Goal: Feedback & Contribution: Leave review/rating

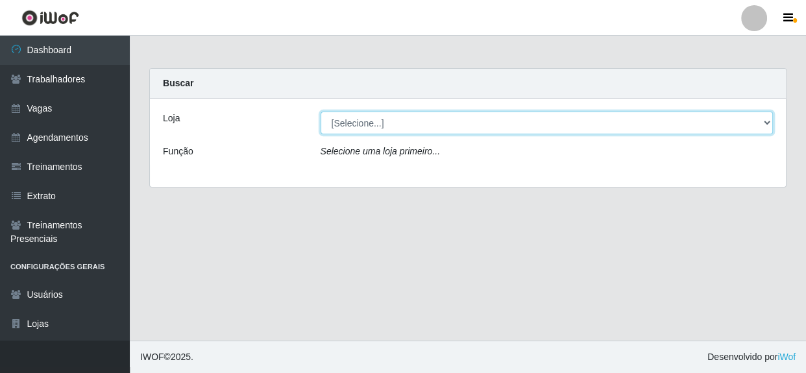
click at [714, 125] on select "[Selecione...] Rede Compras - CD Logistica" at bounding box center [547, 123] width 453 height 23
select select "429"
click at [321, 112] on select "[Selecione...] Rede Compras - CD Logistica" at bounding box center [547, 123] width 453 height 23
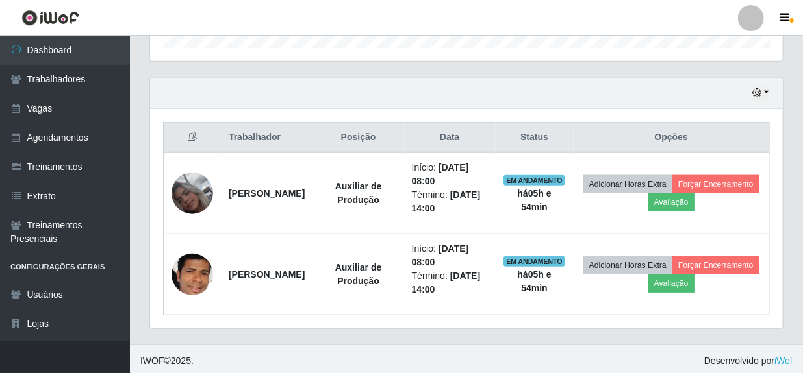
scroll to position [418, 0]
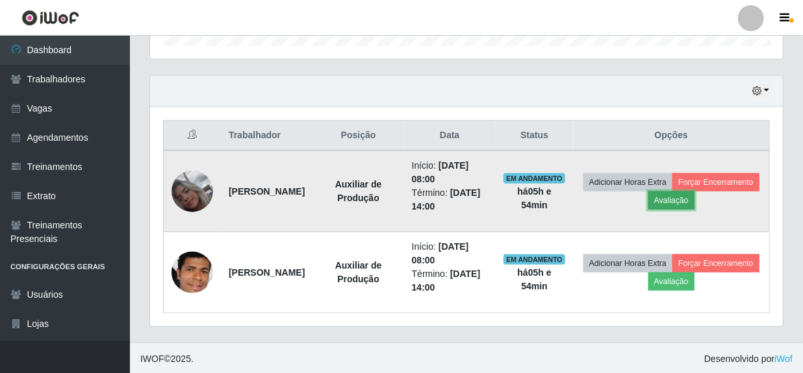
click at [694, 201] on button "Avaliação" at bounding box center [671, 201] width 46 height 18
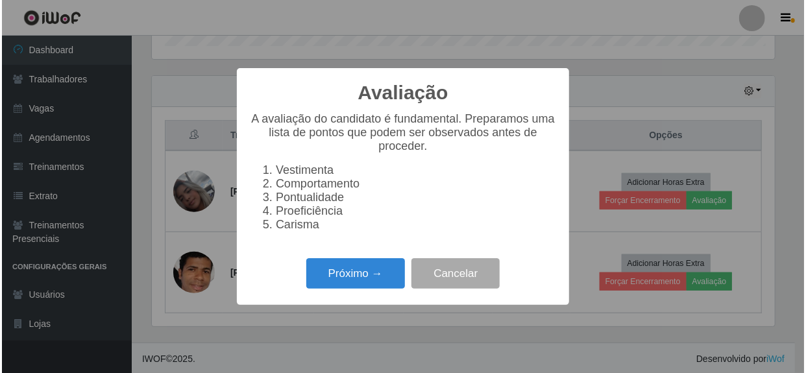
scroll to position [269, 627]
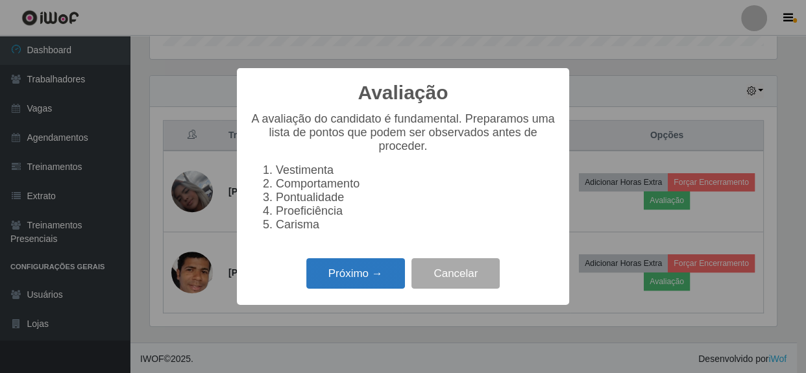
click at [353, 289] on button "Próximo →" at bounding box center [355, 273] width 99 height 31
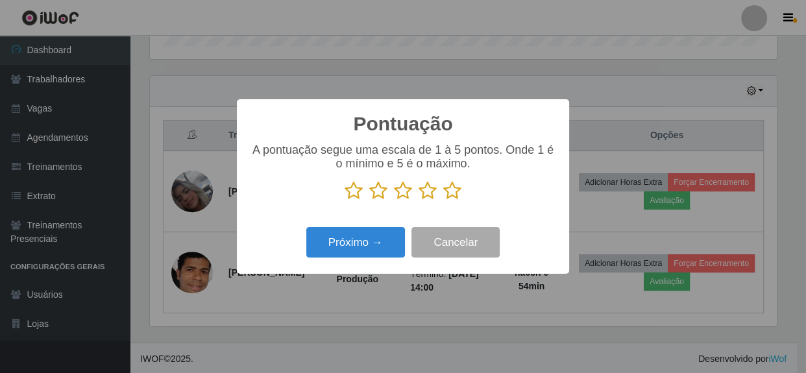
click at [453, 192] on icon at bounding box center [452, 190] width 18 height 19
click at [443, 201] on input "radio" at bounding box center [443, 201] width 0 height 0
click at [353, 261] on div "Próximo → Cancelar" at bounding box center [403, 242] width 306 height 37
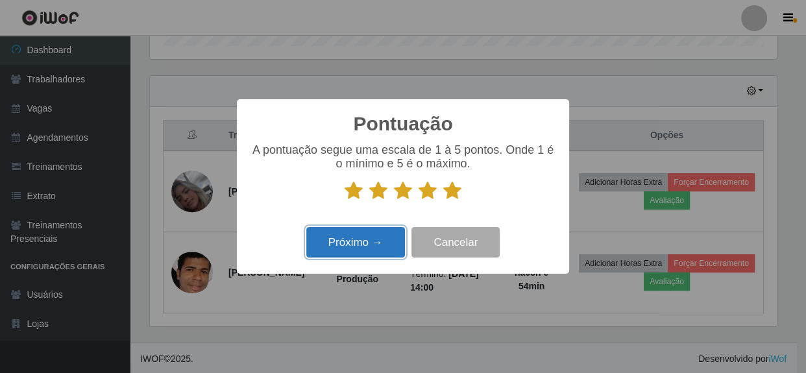
click at [355, 248] on button "Próximo →" at bounding box center [355, 242] width 99 height 31
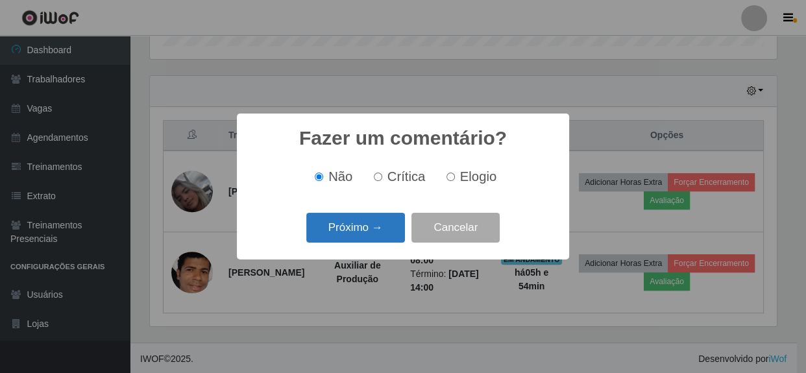
click at [367, 233] on button "Próximo →" at bounding box center [355, 228] width 99 height 31
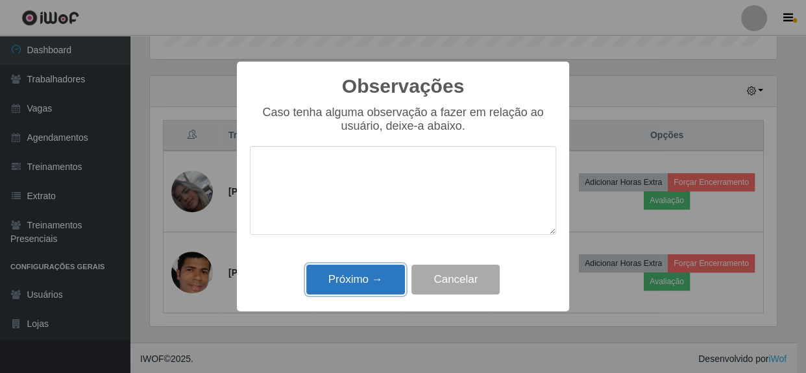
click at [368, 282] on button "Próximo →" at bounding box center [355, 280] width 99 height 31
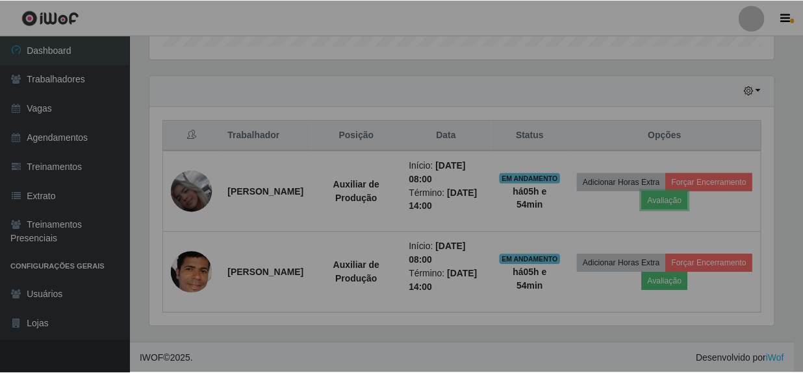
scroll to position [269, 632]
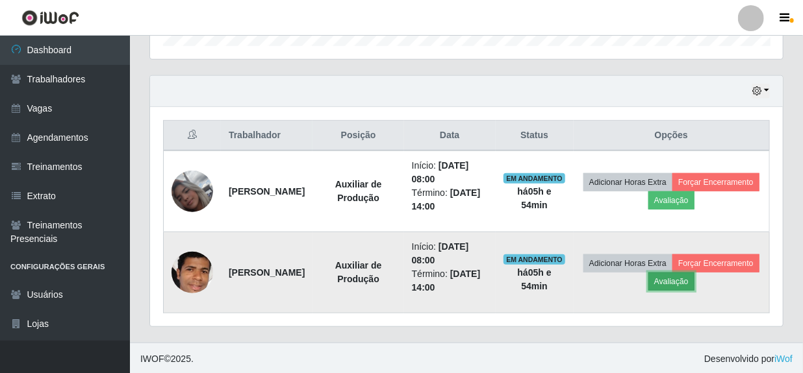
click at [694, 282] on button "Avaliação" at bounding box center [671, 282] width 46 height 18
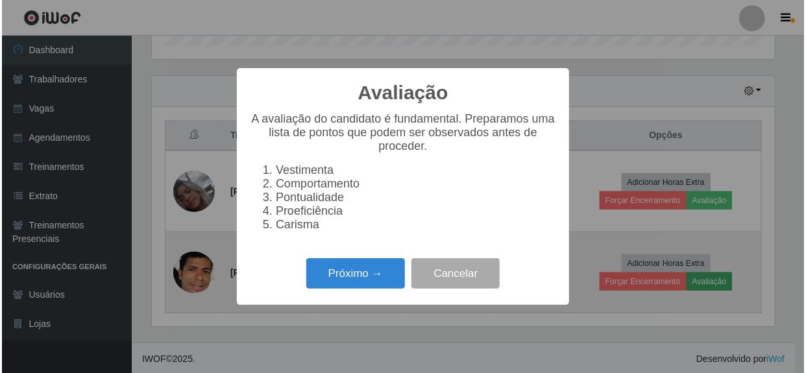
scroll to position [269, 627]
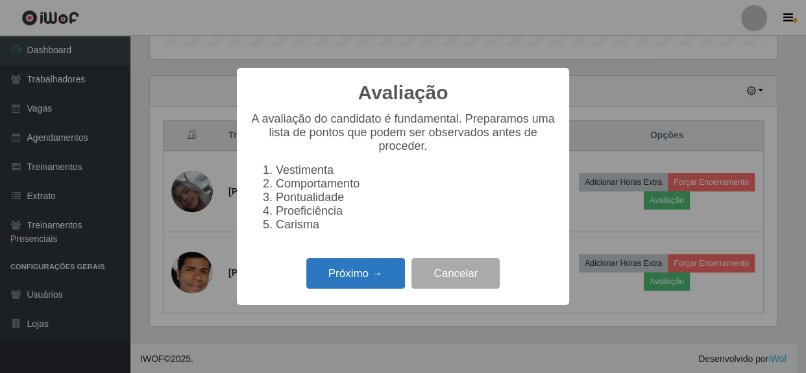
click at [373, 273] on button "Próximo →" at bounding box center [355, 273] width 99 height 31
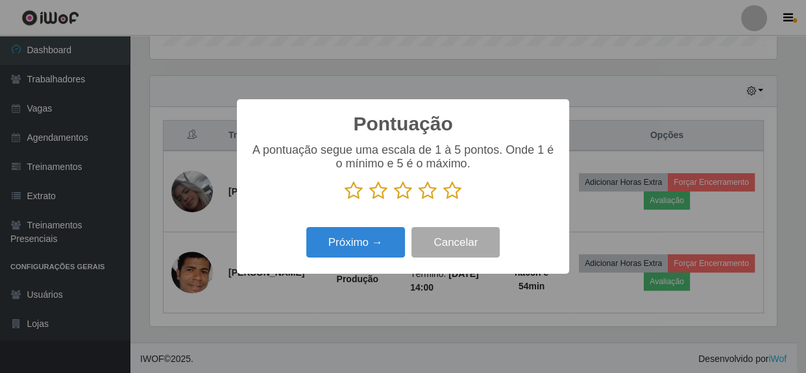
scroll to position [649025, 648667]
click at [453, 193] on icon at bounding box center [452, 190] width 18 height 19
click at [443, 201] on input "radio" at bounding box center [443, 201] width 0 height 0
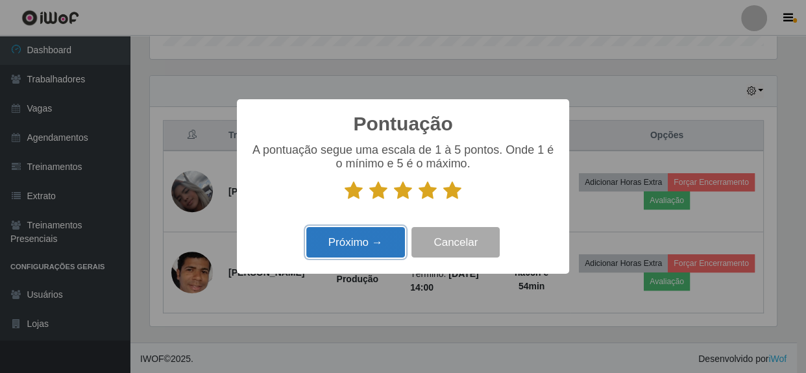
click at [341, 233] on button "Próximo →" at bounding box center [355, 242] width 99 height 31
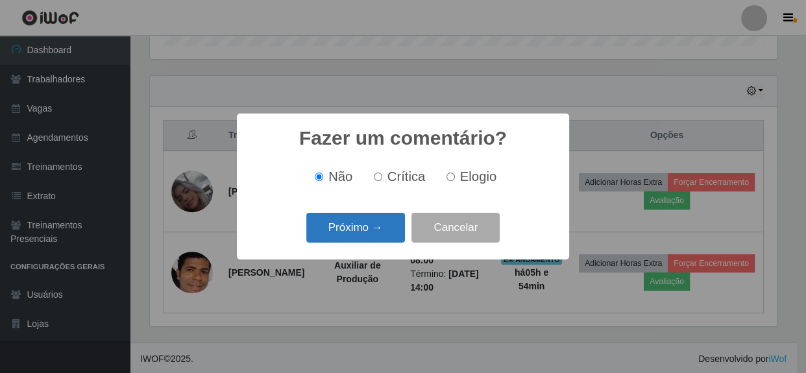
click at [349, 232] on button "Próximo →" at bounding box center [355, 228] width 99 height 31
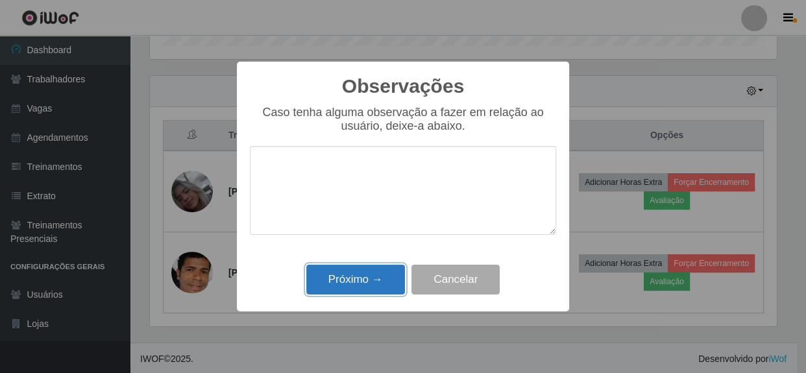
click at [357, 285] on button "Próximo →" at bounding box center [355, 280] width 99 height 31
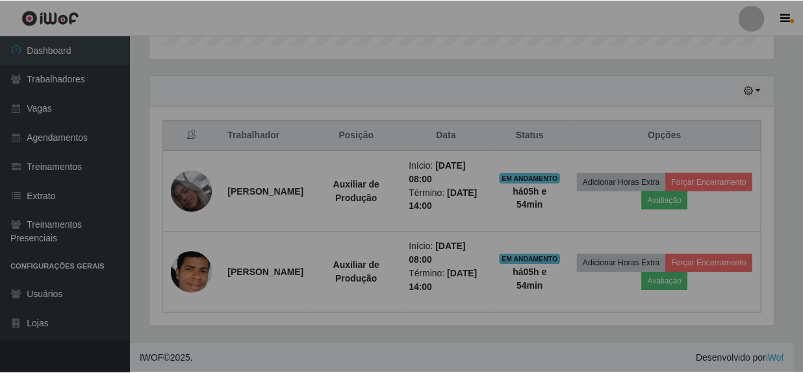
scroll to position [269, 632]
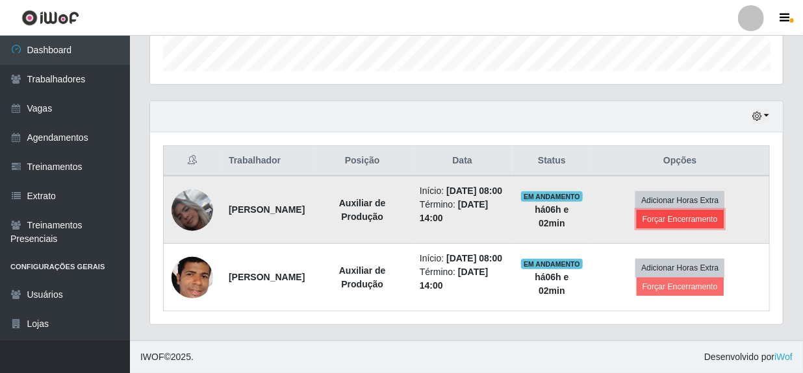
click at [690, 210] on button "Forçar Encerramento" at bounding box center [679, 219] width 87 height 18
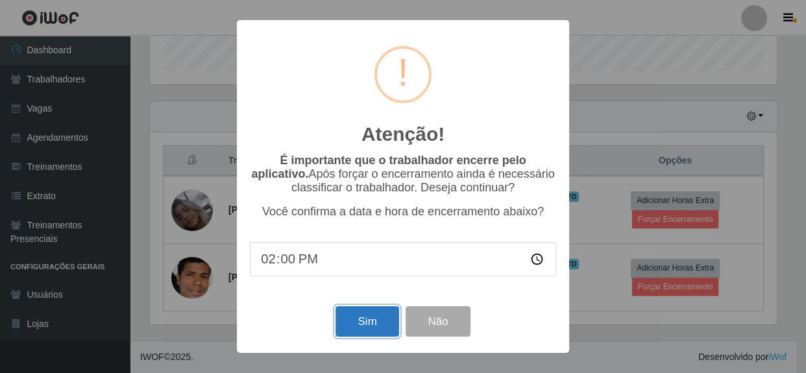
click at [364, 327] on button "Sim" at bounding box center [367, 321] width 63 height 31
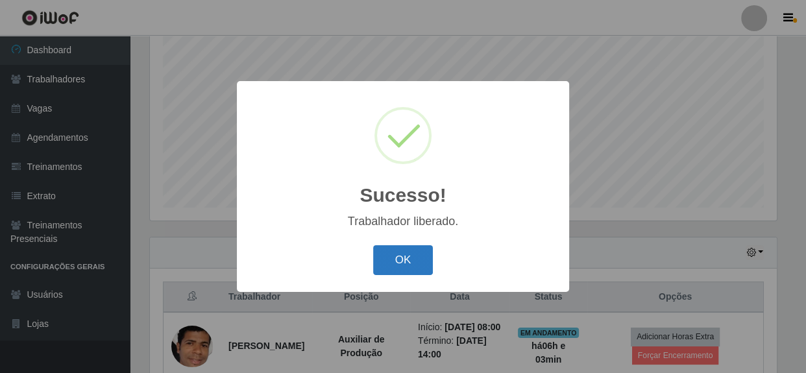
click at [407, 269] on button "OK" at bounding box center [403, 260] width 60 height 31
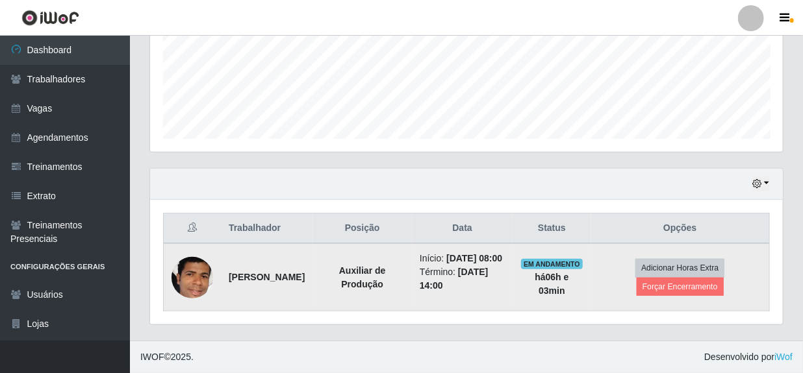
scroll to position [338, 0]
click at [669, 279] on button "Forçar Encerramento" at bounding box center [679, 287] width 87 height 18
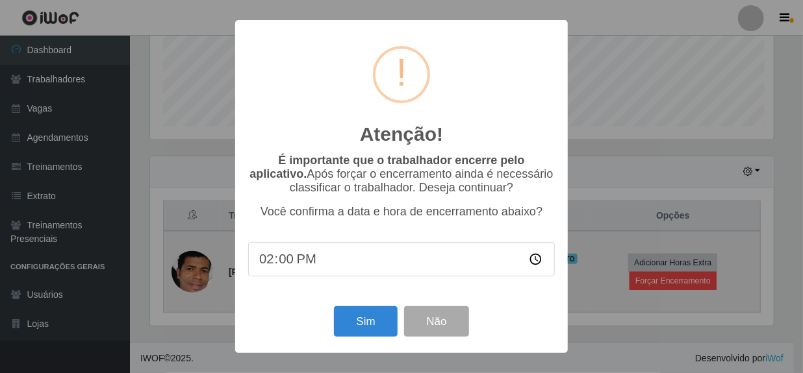
scroll to position [269, 627]
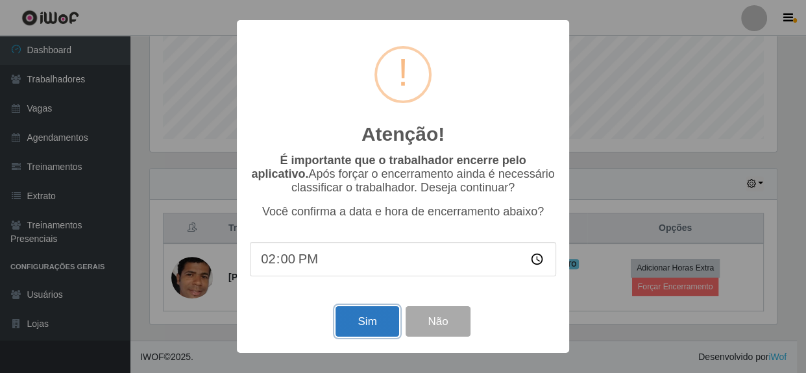
click at [364, 323] on button "Sim" at bounding box center [367, 321] width 63 height 31
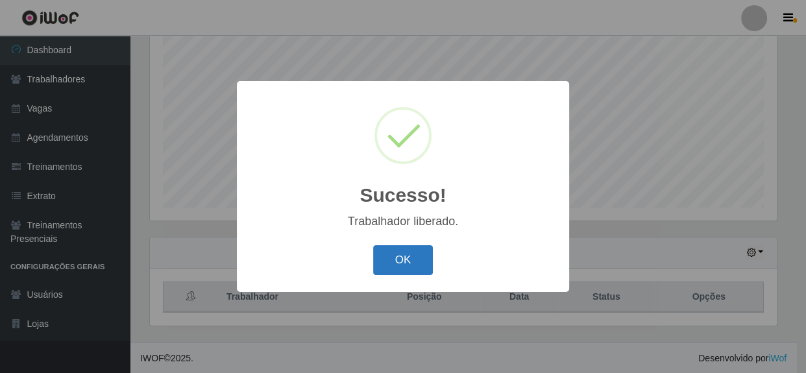
click at [401, 268] on button "OK" at bounding box center [403, 260] width 60 height 31
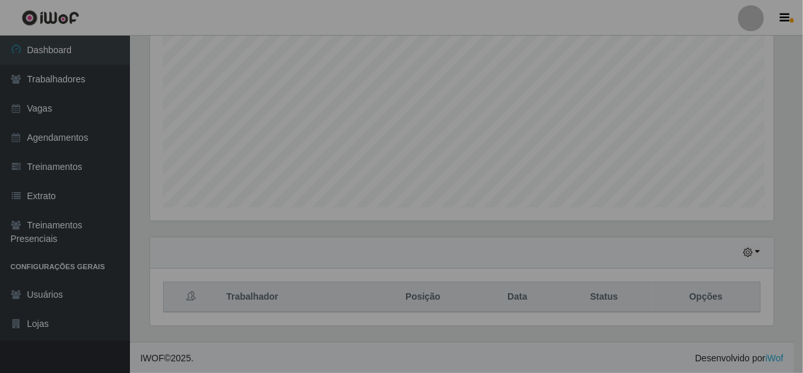
scroll to position [269, 632]
